Goal: Information Seeking & Learning: Learn about a topic

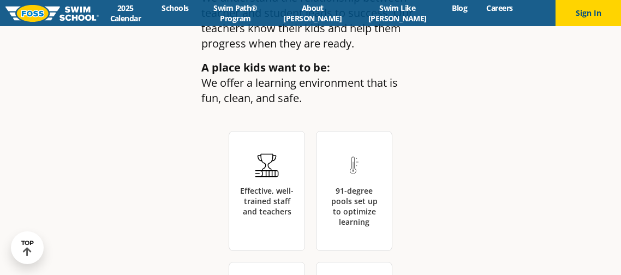
scroll to position [1768, 0]
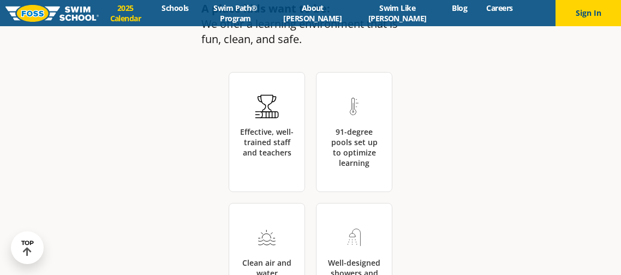
click at [144, 15] on link "2025 Calendar" at bounding box center [125, 13] width 53 height 21
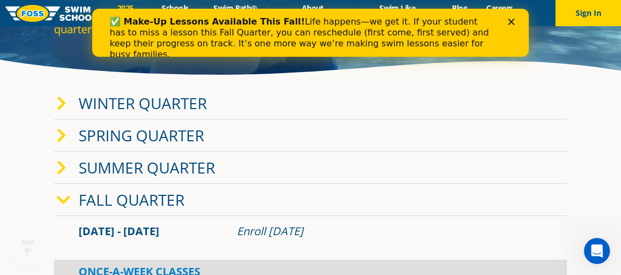
scroll to position [117, 0]
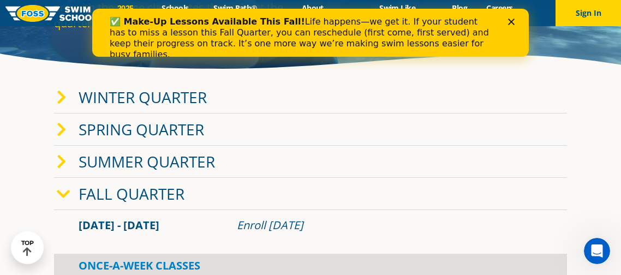
click at [188, 93] on link "Winter Quarter" at bounding box center [143, 97] width 128 height 21
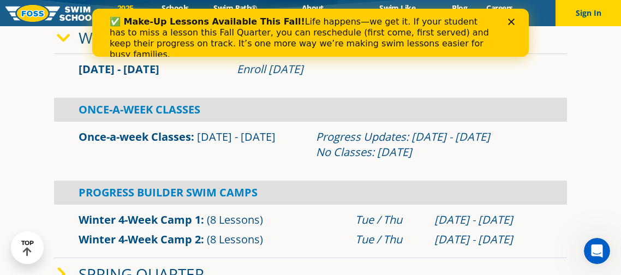
scroll to position [196, 0]
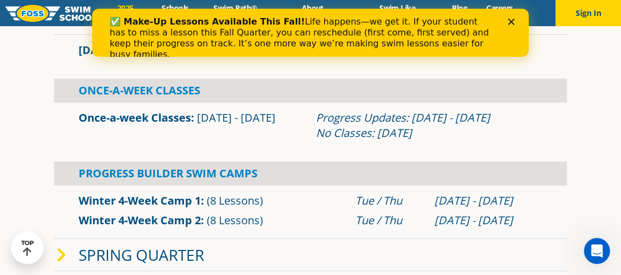
click at [508, 22] on icon "Close" at bounding box center [511, 22] width 7 height 7
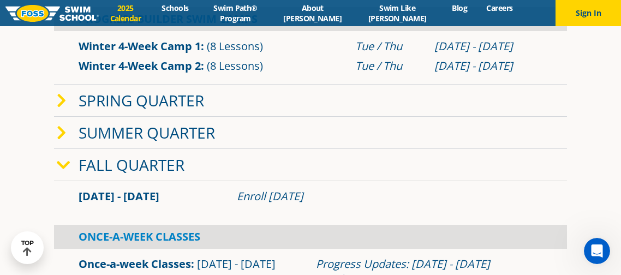
scroll to position [393, 0]
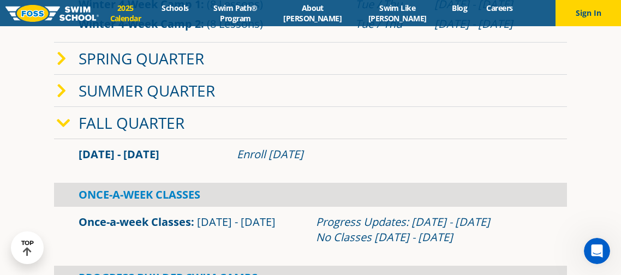
click at [174, 65] on link "Spring Quarter" at bounding box center [142, 58] width 126 height 21
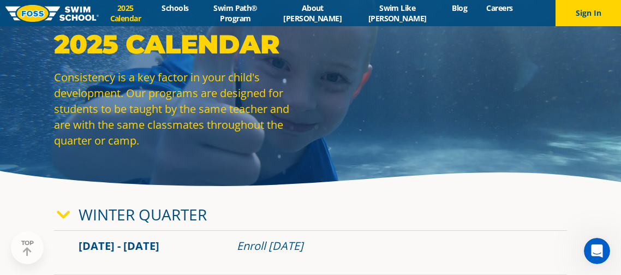
scroll to position [0, 0]
click at [191, 7] on link "Schools" at bounding box center [175, 8] width 46 height 10
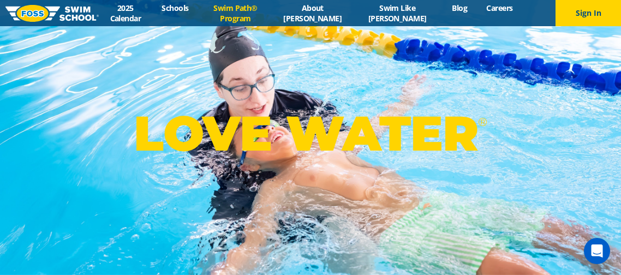
click at [249, 11] on link "Swim Path® Program" at bounding box center [235, 13] width 75 height 21
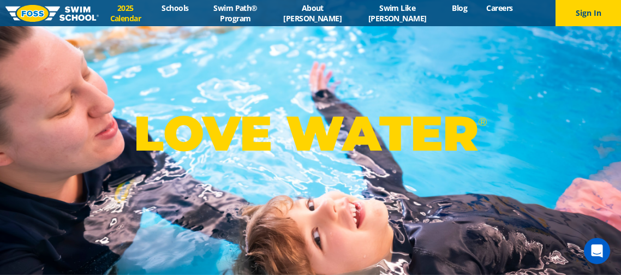
click at [131, 15] on link "2025 Calendar" at bounding box center [125, 13] width 53 height 21
